Goal: Check status: Check status

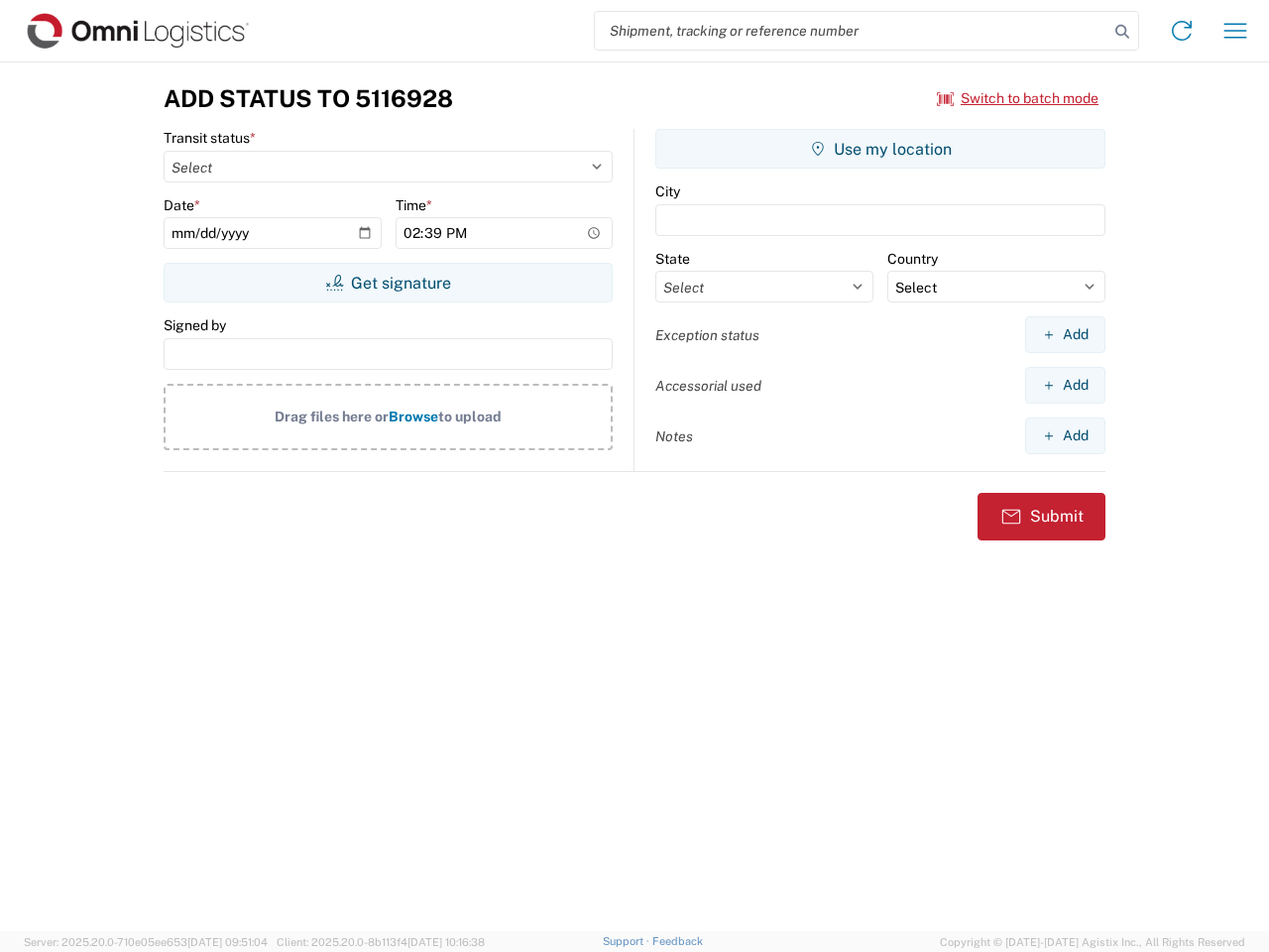
click at [851, 31] on input "search" at bounding box center [851, 31] width 514 height 38
click at [1122, 32] on icon at bounding box center [1122, 32] width 28 height 28
click at [1182, 31] on icon at bounding box center [1182, 31] width 32 height 32
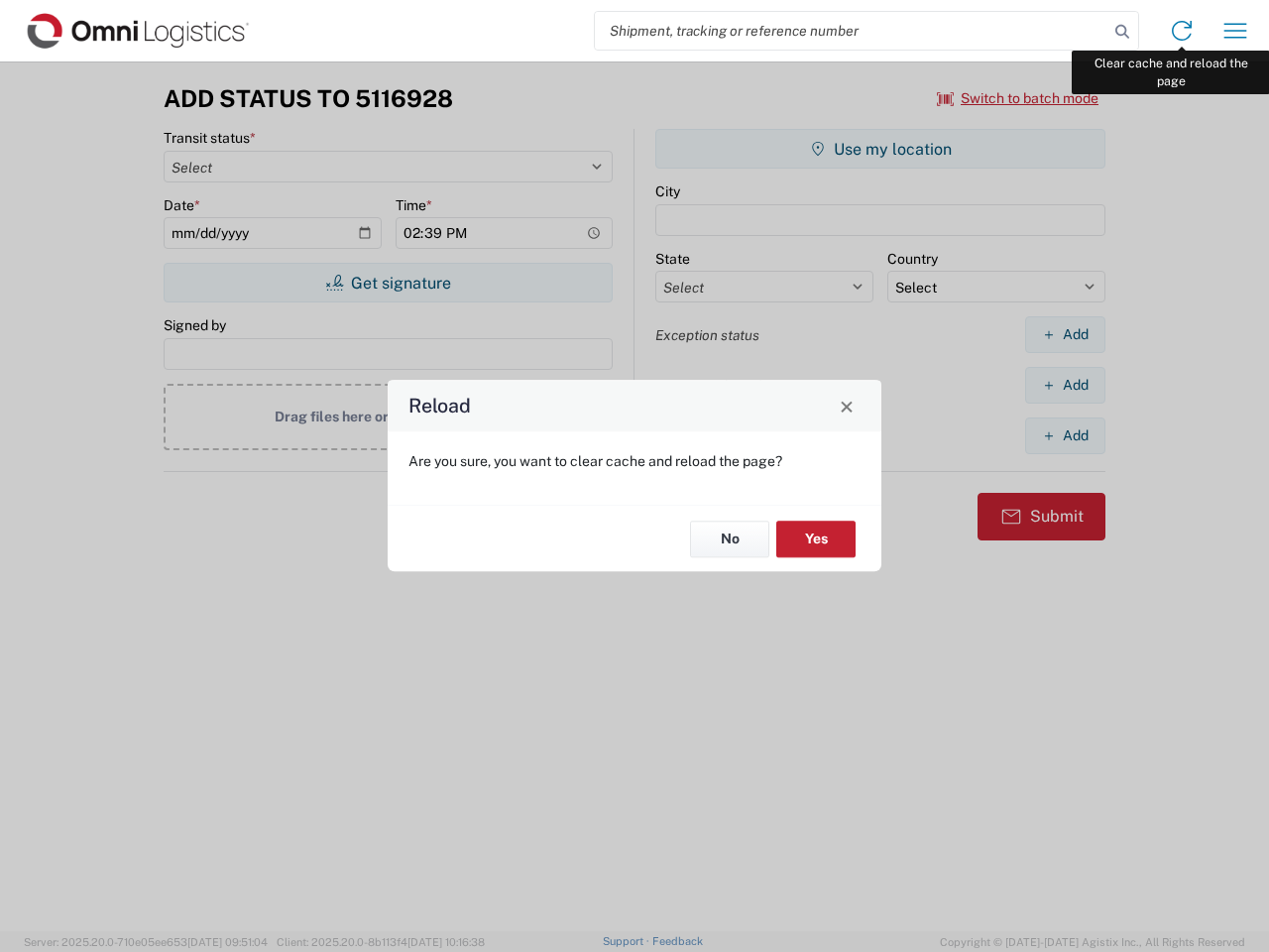
click at [1235, 31] on div "Reload Are you sure, you want to clear cache and reload the page? No Yes" at bounding box center [634, 476] width 1269 height 952
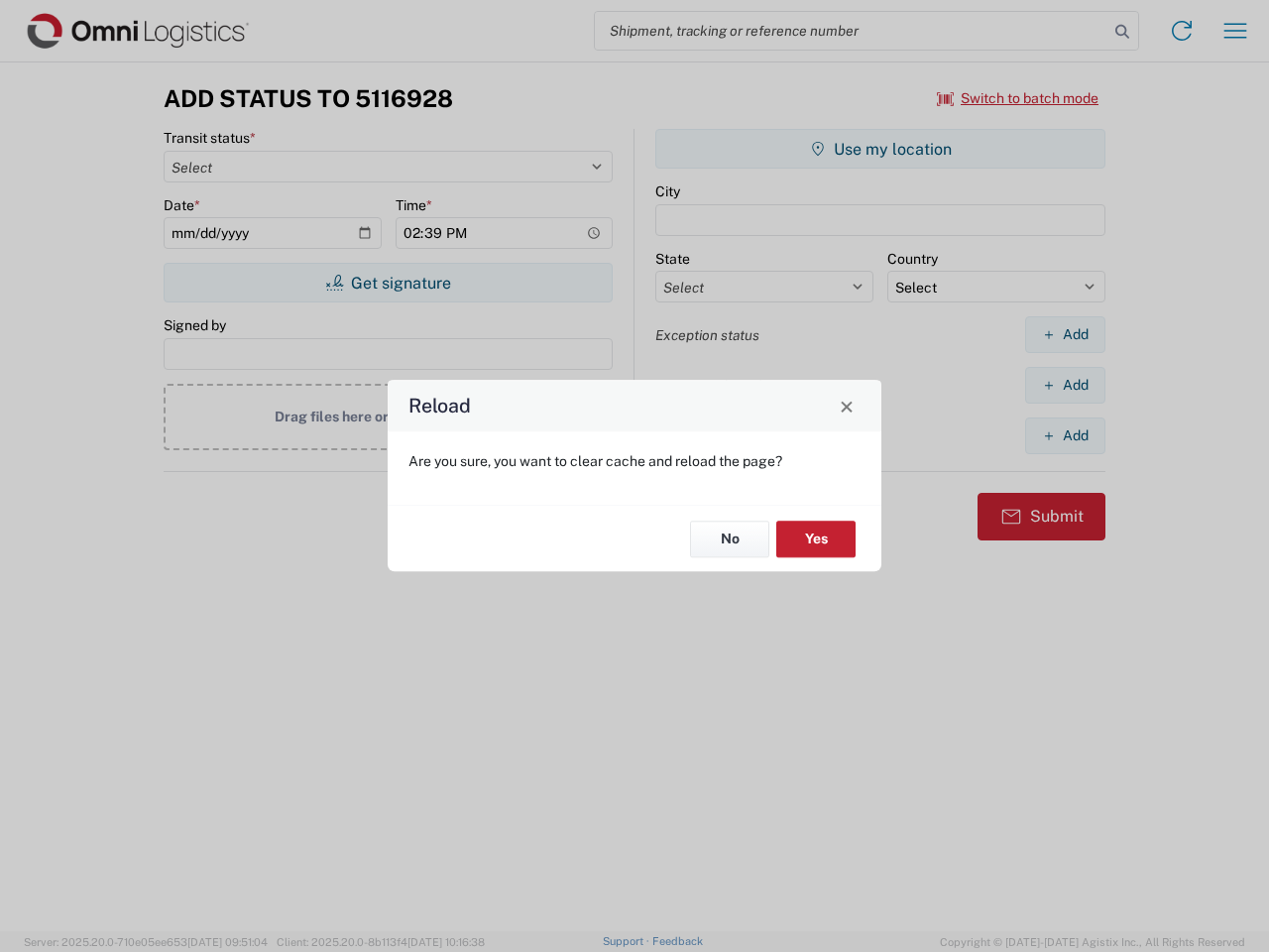
click at [1018, 98] on div "Reload Are you sure, you want to clear cache and reload the page? No Yes" at bounding box center [634, 476] width 1269 height 952
click at [388, 283] on div "Reload Are you sure, you want to clear cache and reload the page? No Yes" at bounding box center [634, 476] width 1269 height 952
click at [880, 149] on div "Reload Are you sure, you want to clear cache and reload the page? No Yes" at bounding box center [634, 476] width 1269 height 952
click at [1065, 334] on div "Reload Are you sure, you want to clear cache and reload the page? No Yes" at bounding box center [634, 476] width 1269 height 952
click at [1065, 385] on div "Reload Are you sure, you want to clear cache and reload the page? No Yes" at bounding box center [634, 476] width 1269 height 952
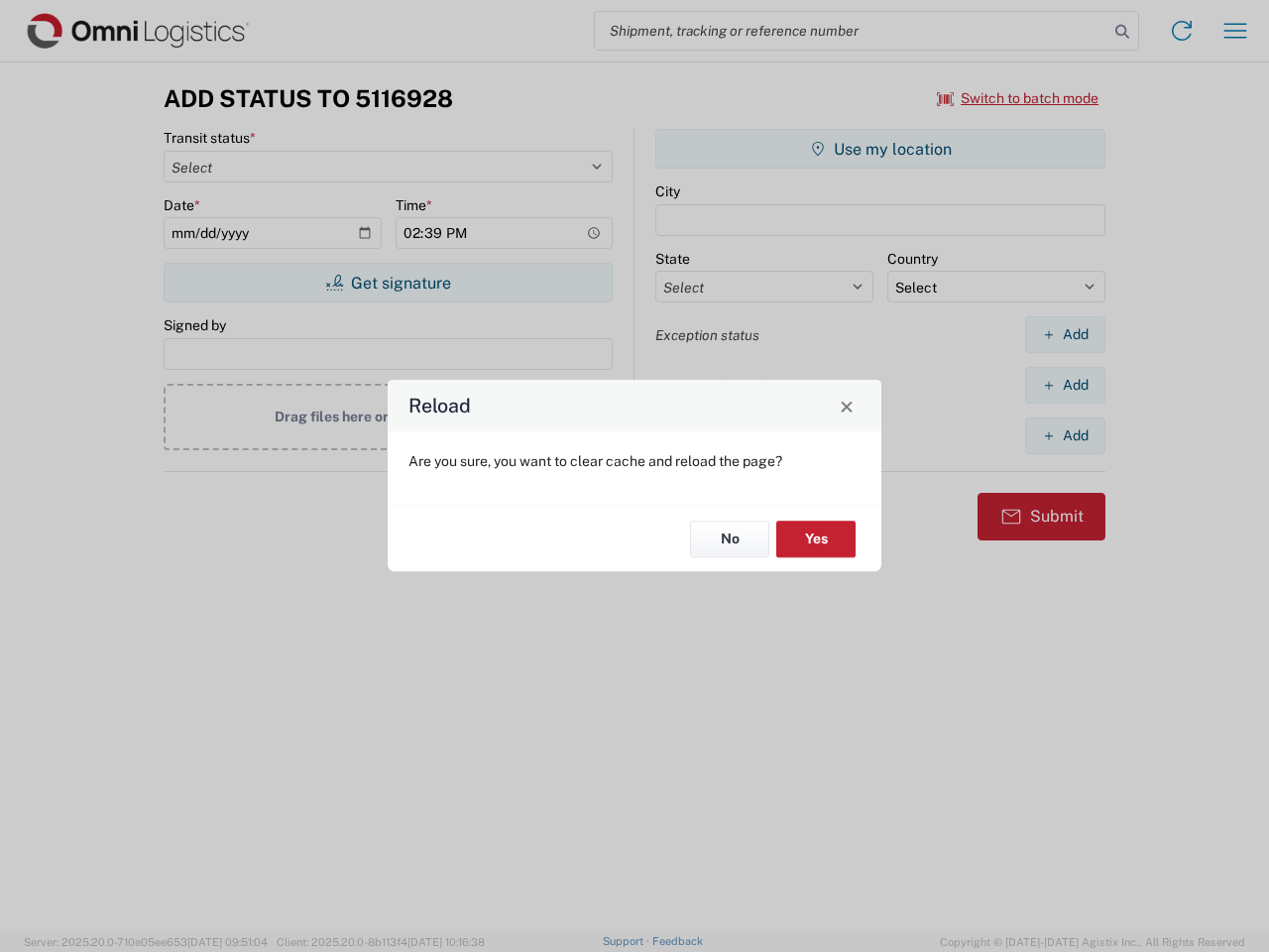
click at [1065, 436] on div "Reload Are you sure, you want to clear cache and reload the page? No Yes" at bounding box center [634, 476] width 1269 height 952
